Goal: Task Accomplishment & Management: Manage account settings

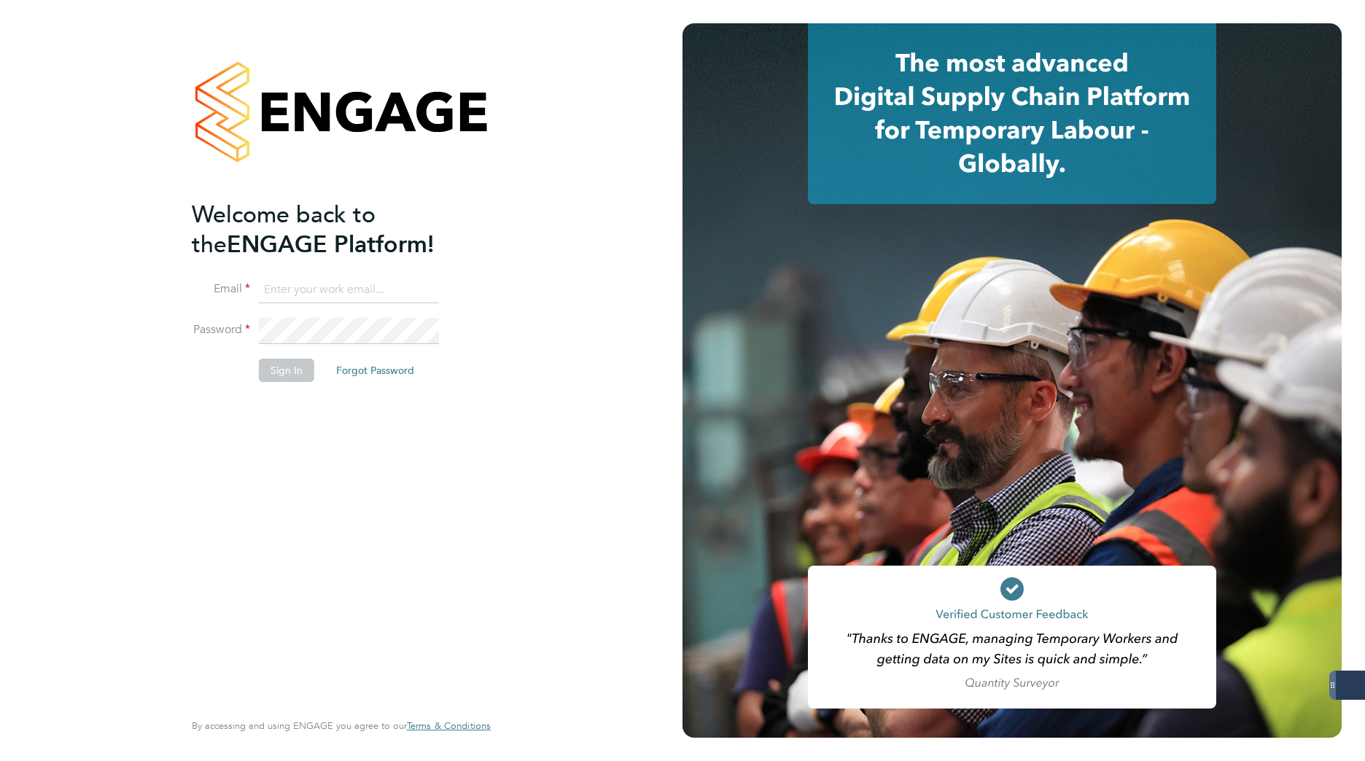
type input "karolina.linda@gattacaplc.com"
click at [276, 376] on button "Sign In" at bounding box center [286, 370] width 55 height 23
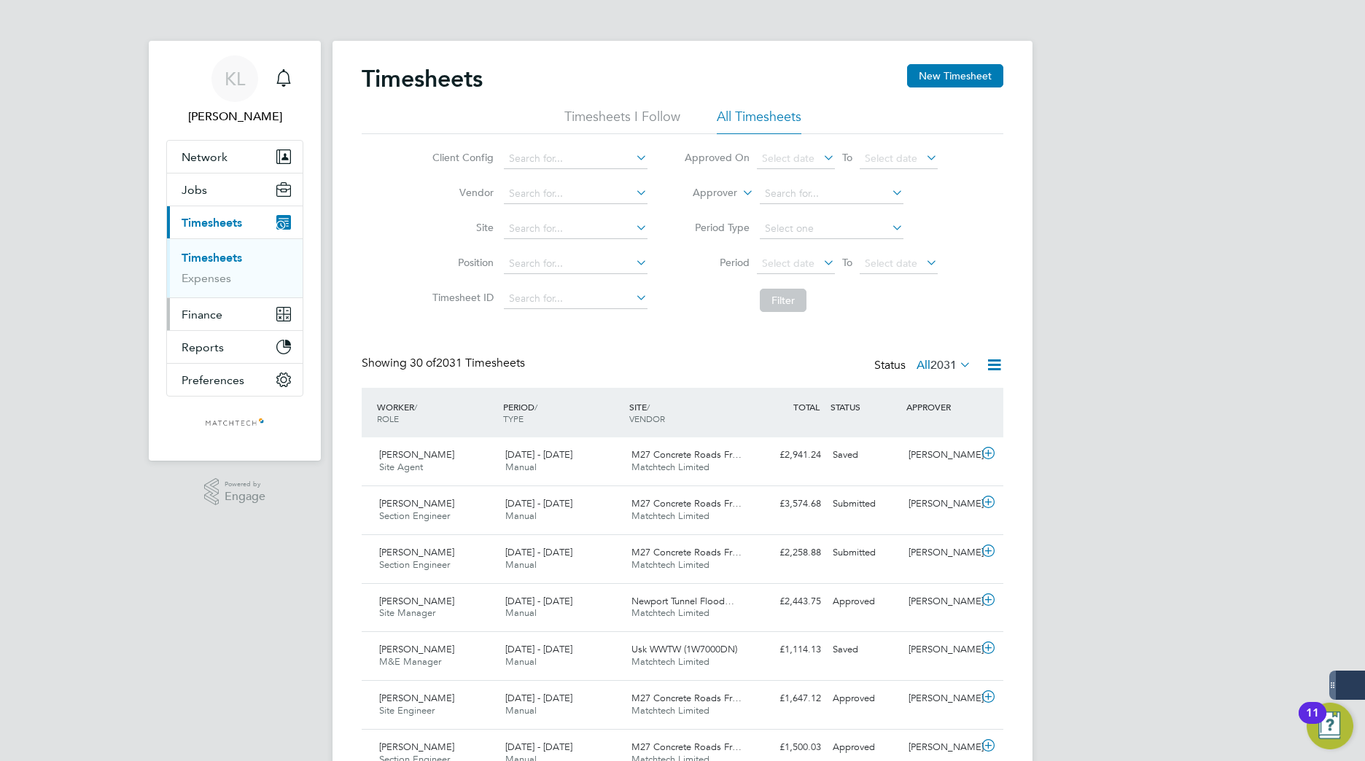
click at [209, 314] on span "Finance" at bounding box center [202, 315] width 41 height 14
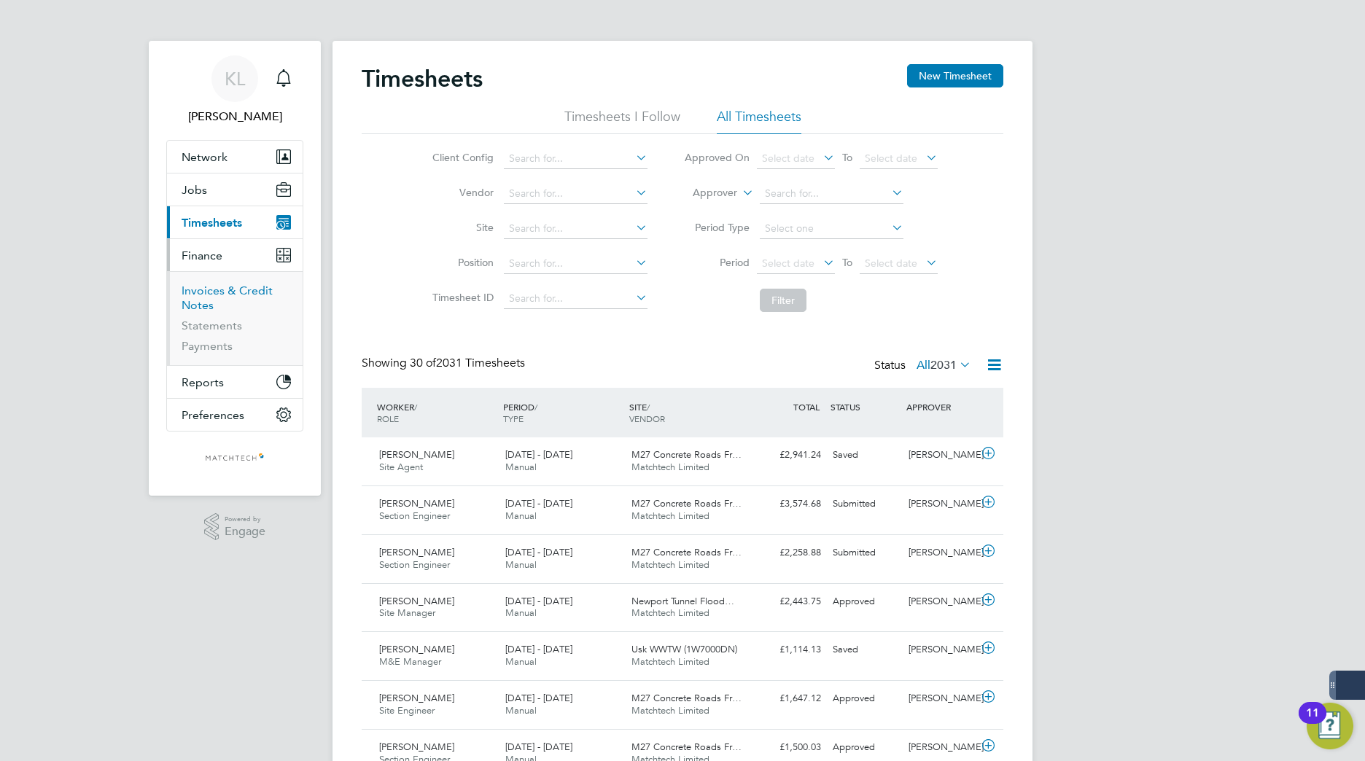
click at [194, 291] on link "Invoices & Credit Notes" at bounding box center [227, 298] width 91 height 28
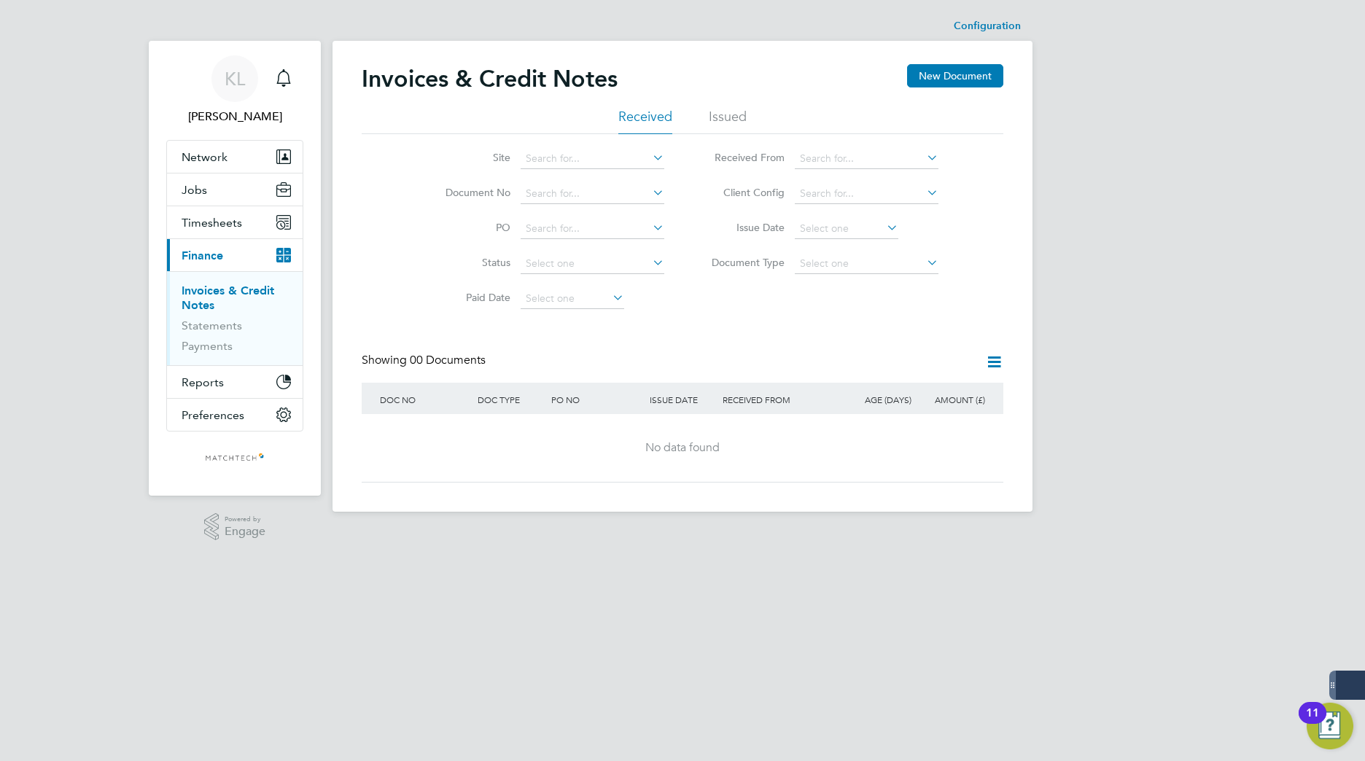
click at [730, 123] on li "Issued" at bounding box center [728, 121] width 38 height 26
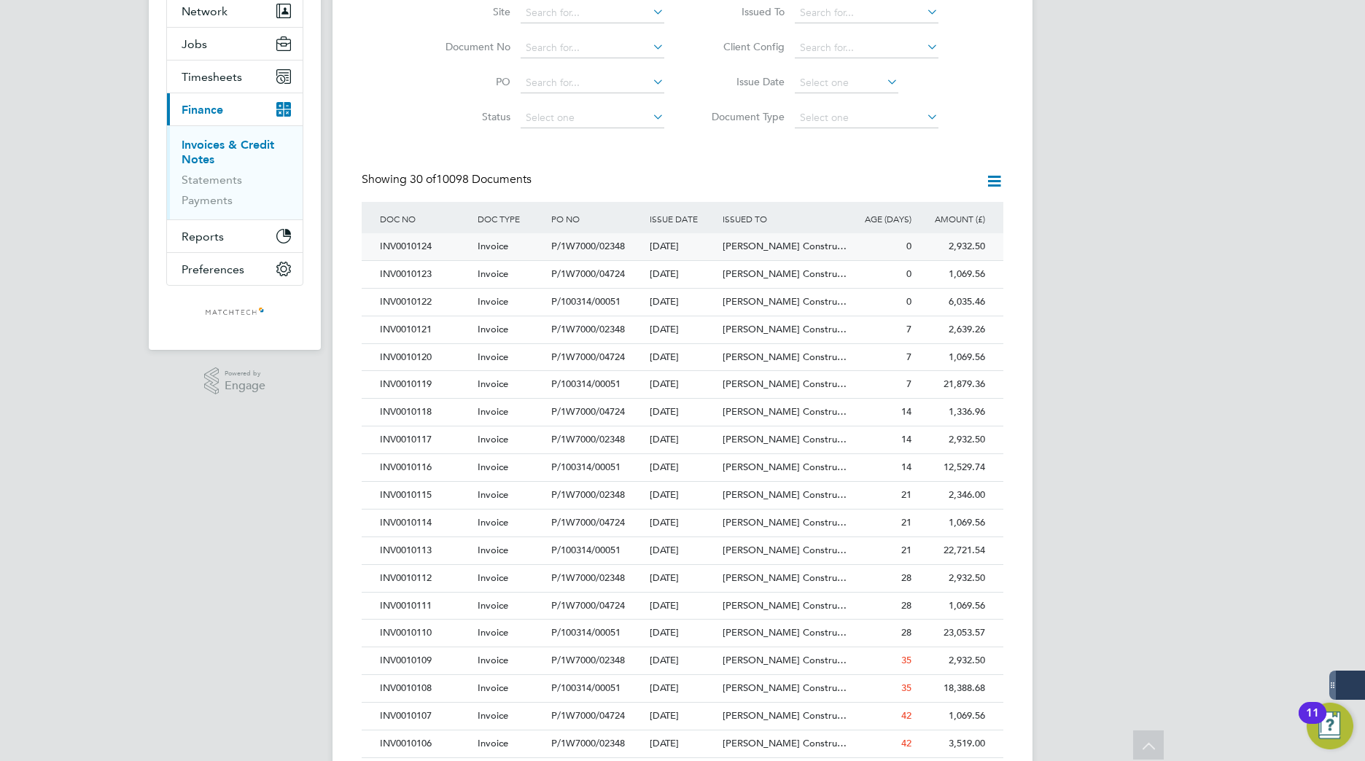
click at [410, 246] on div "INV0010124" at bounding box center [425, 246] width 98 height 27
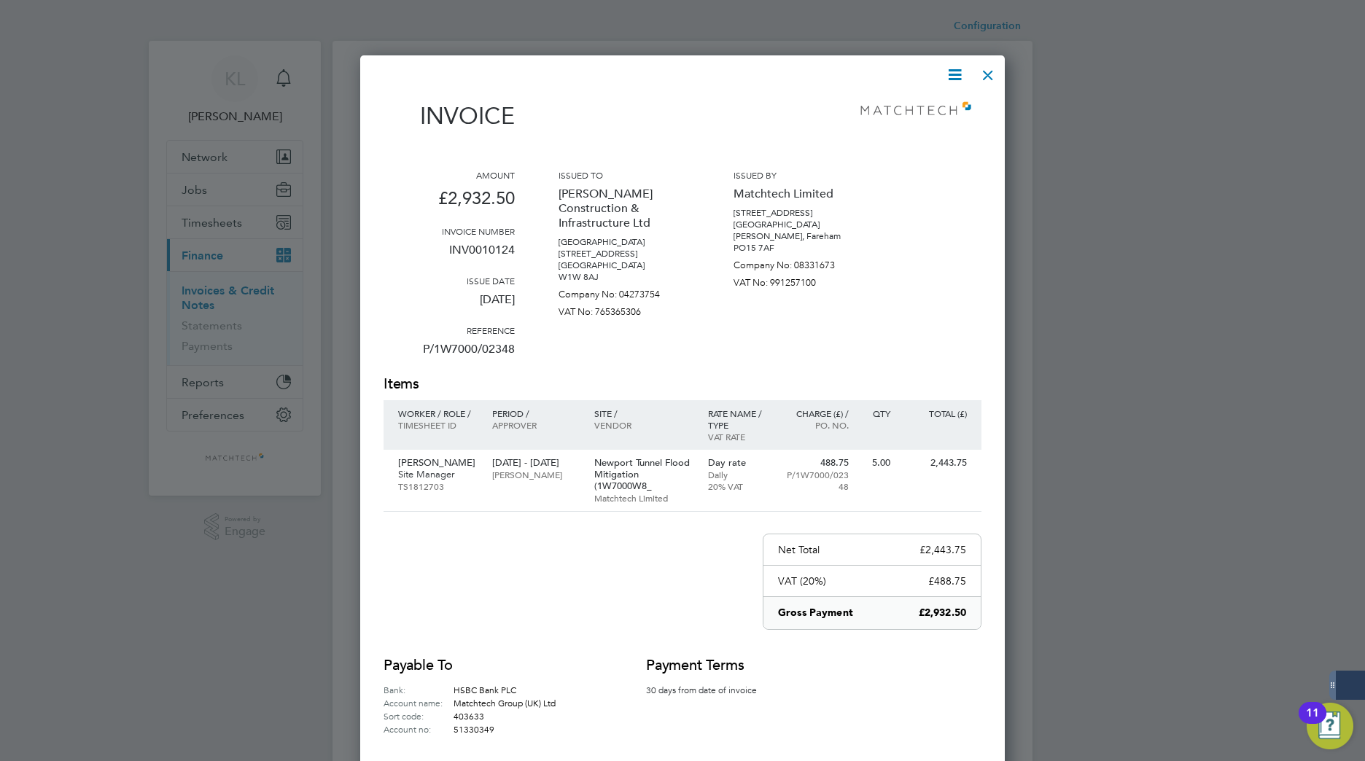
click at [491, 244] on p "INV0010124" at bounding box center [449, 256] width 131 height 38
click at [492, 244] on p "INV0010124" at bounding box center [449, 256] width 131 height 38
copy p "INV0010124"
click at [985, 75] on div at bounding box center [988, 71] width 26 height 26
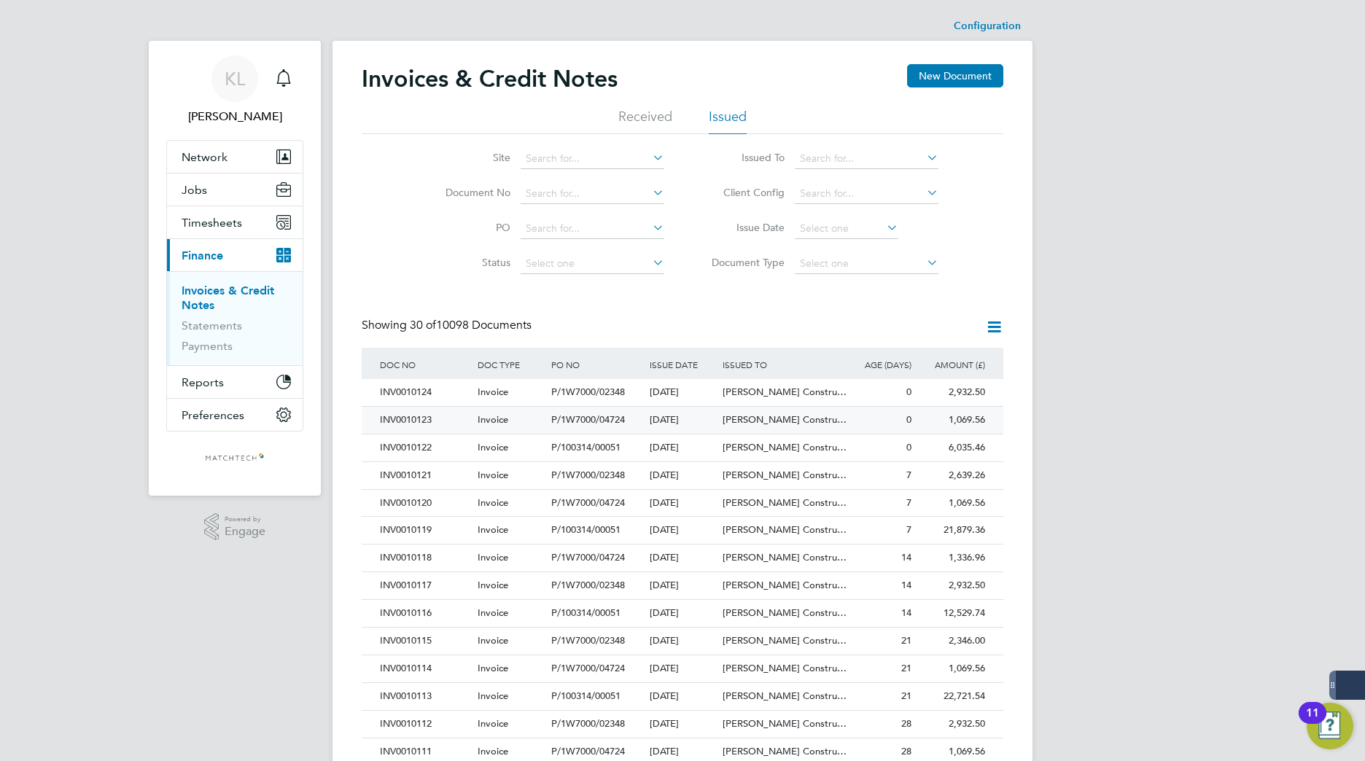
click at [411, 415] on div "INV0010123" at bounding box center [425, 420] width 98 height 27
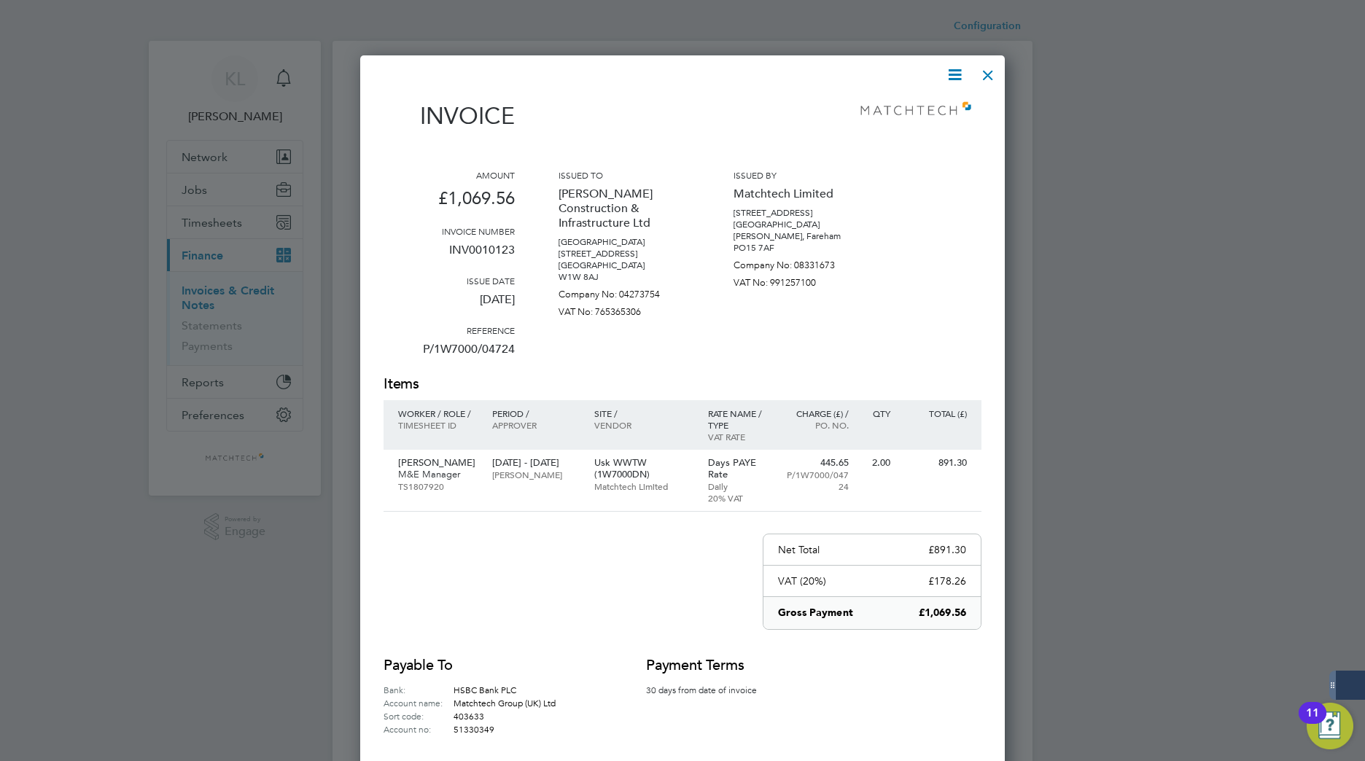
click at [470, 250] on p "INV0010123" at bounding box center [449, 256] width 131 height 38
click at [472, 250] on p "INV0010123" at bounding box center [449, 256] width 131 height 38
copy p "INV0010123"
click at [989, 76] on div at bounding box center [988, 71] width 26 height 26
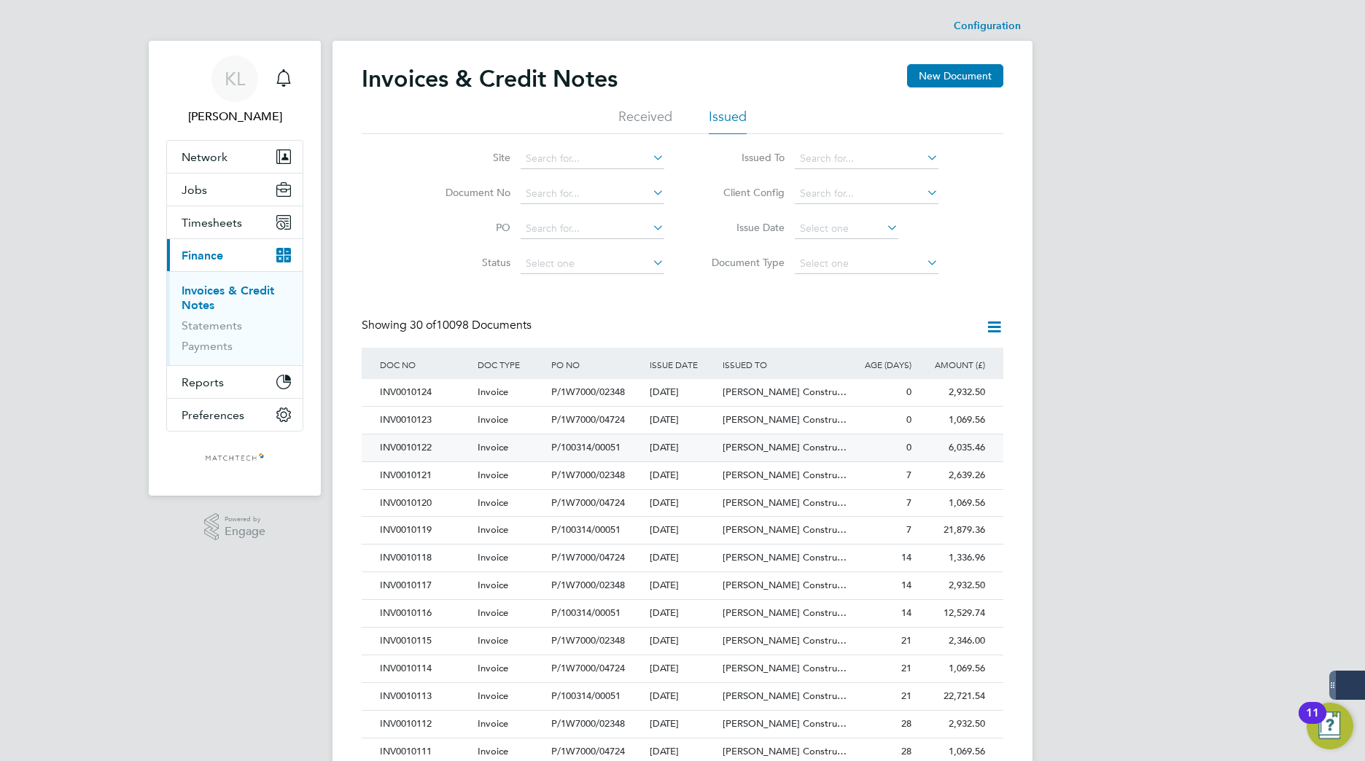
click at [414, 442] on div "INV0010122" at bounding box center [425, 448] width 98 height 27
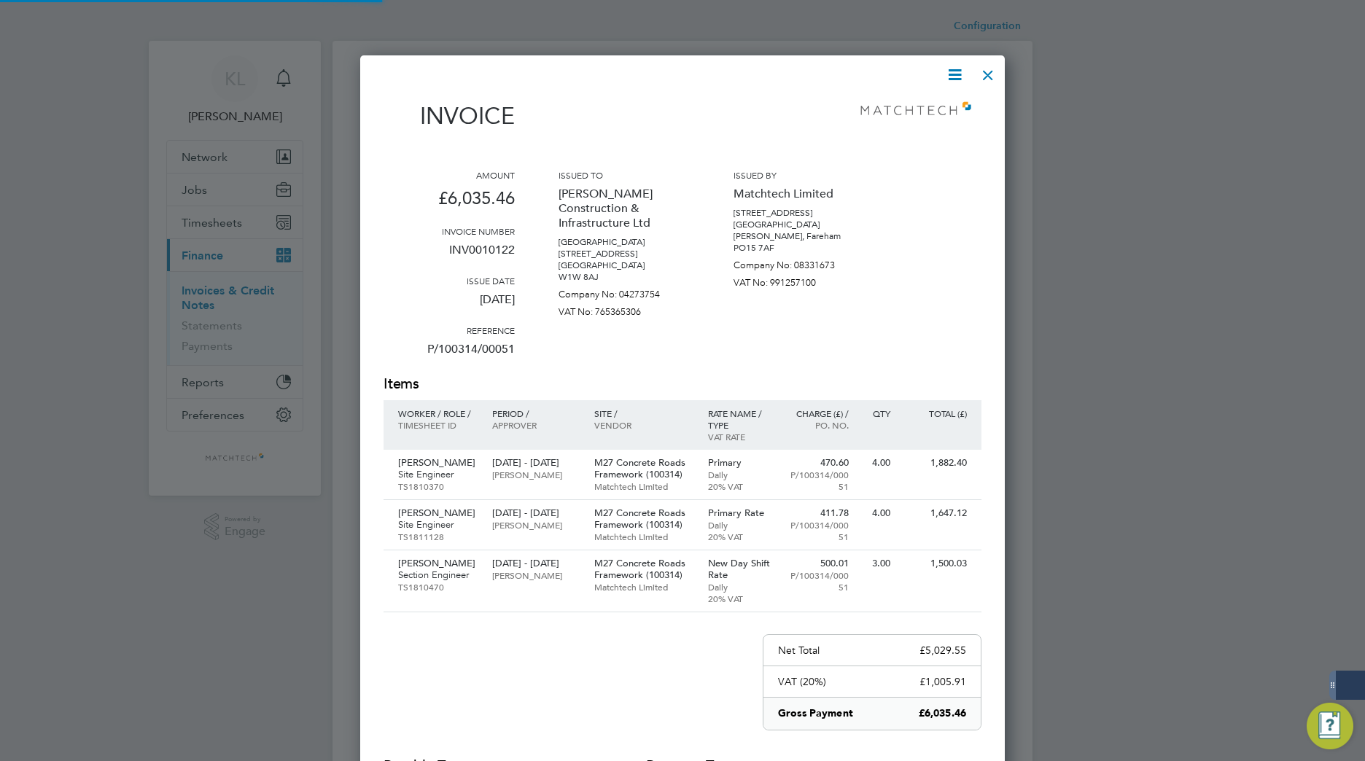
scroll to position [861, 646]
click at [495, 241] on p "INV0010122" at bounding box center [449, 256] width 131 height 38
click at [495, 243] on p "INV0010122" at bounding box center [449, 256] width 131 height 38
copy p "INV0010122"
click at [993, 76] on div at bounding box center [988, 71] width 26 height 26
